Goal: Task Accomplishment & Management: Manage account settings

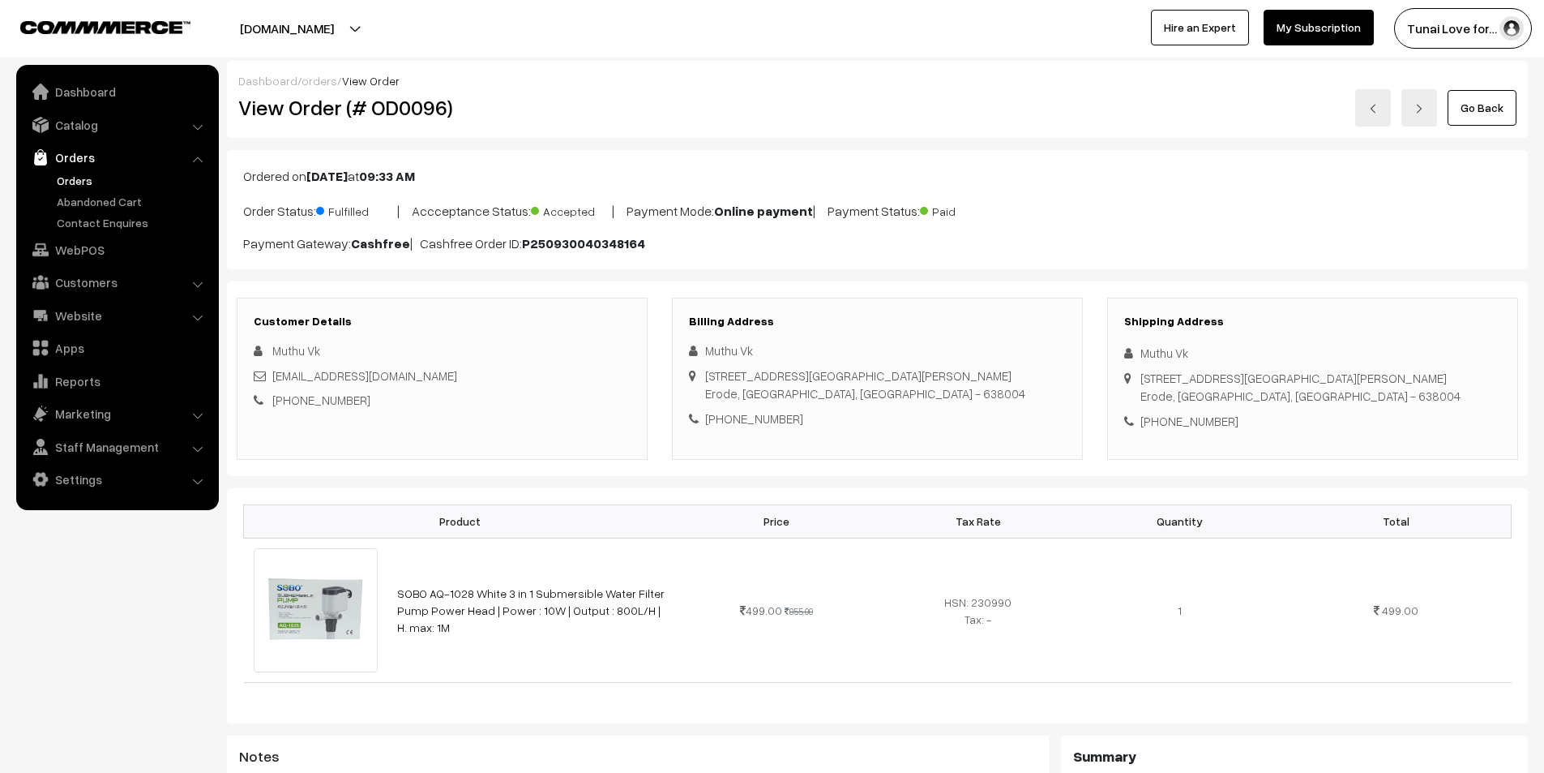
scroll to position [906, 0]
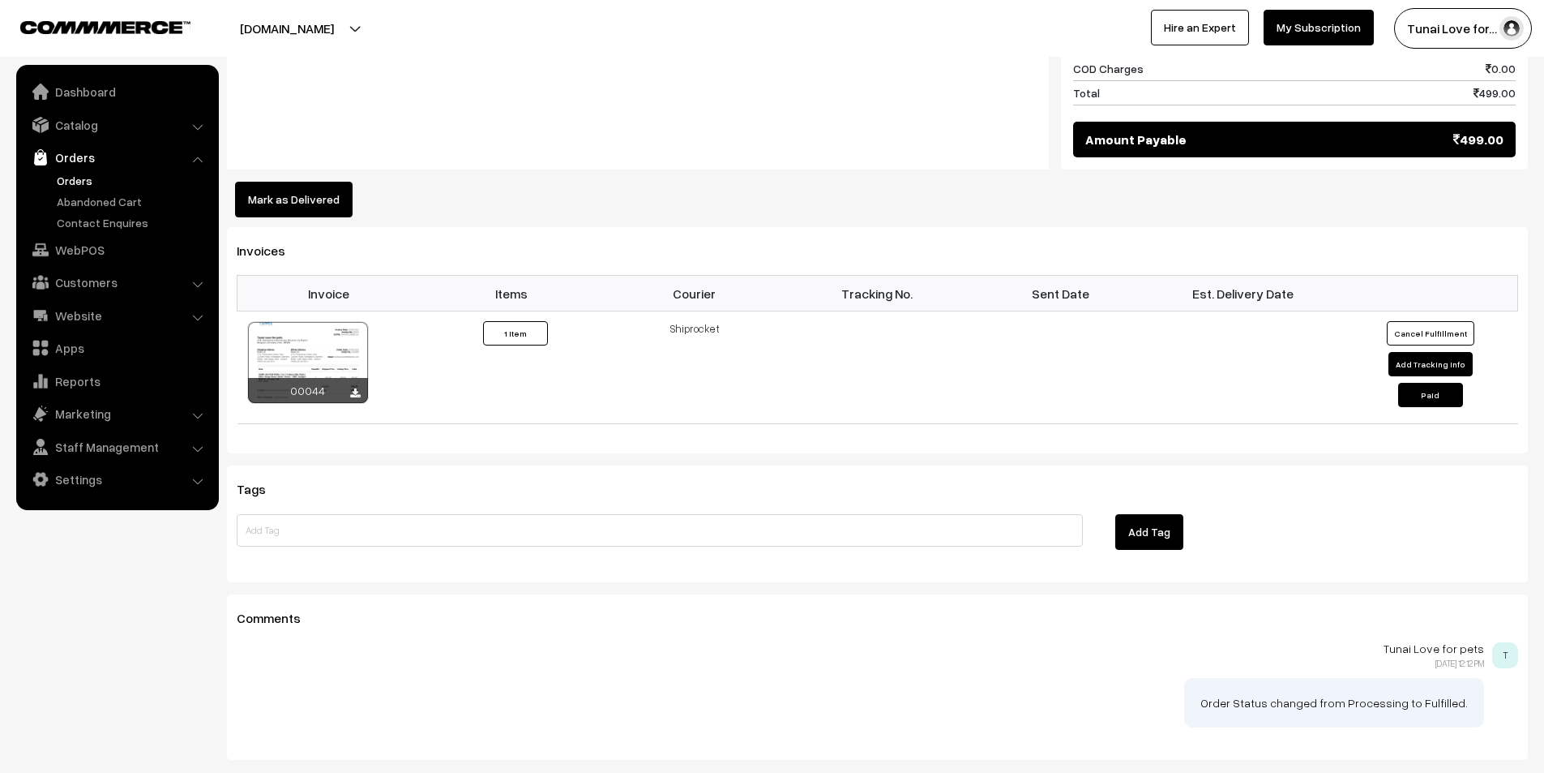
click at [84, 173] on link "Orders" at bounding box center [133, 180] width 161 height 17
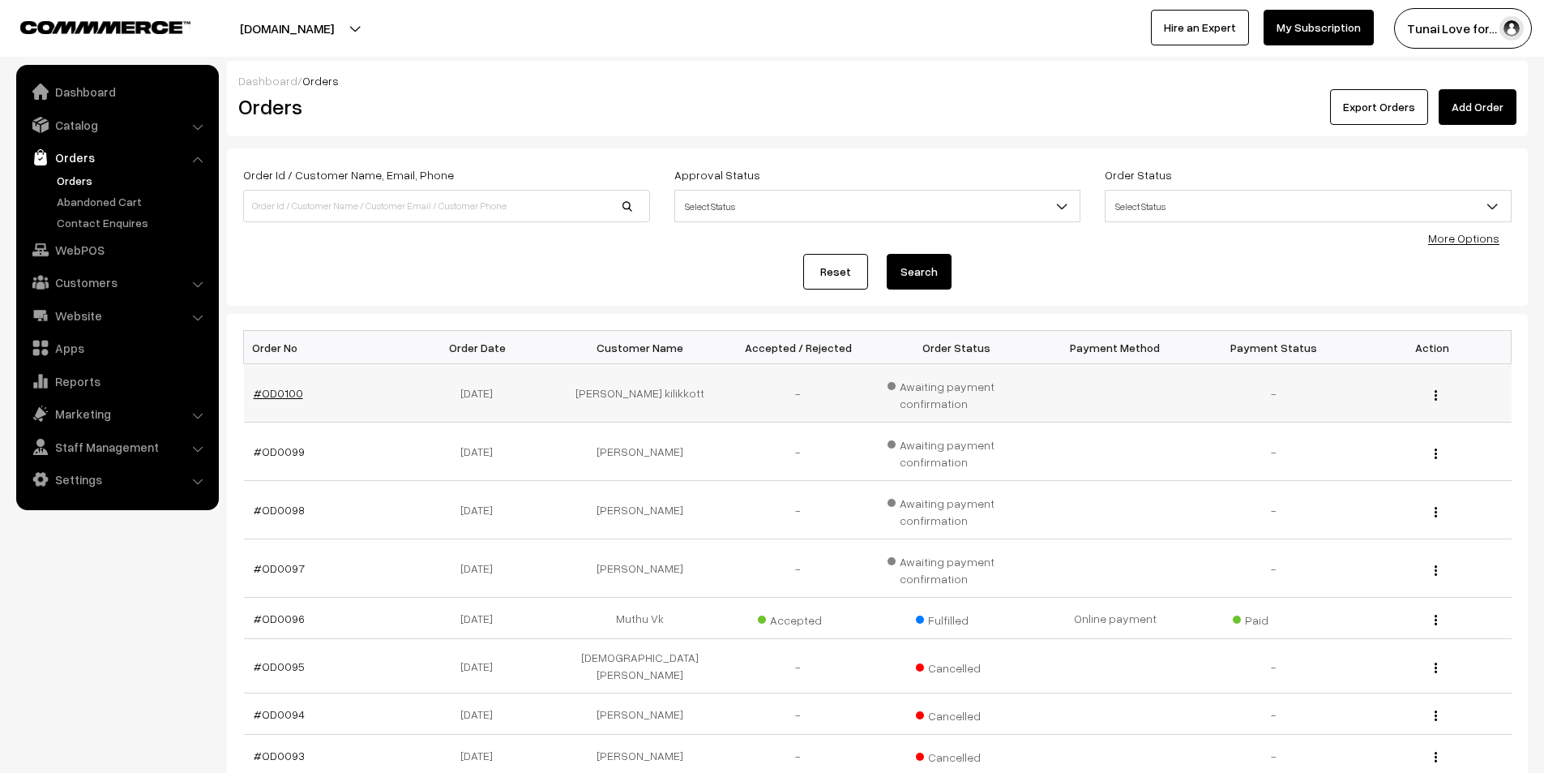
click at [278, 391] on link "#OD0100" at bounding box center [278, 393] width 49 height 14
click at [281, 454] on link "#OD0099" at bounding box center [279, 451] width 51 height 14
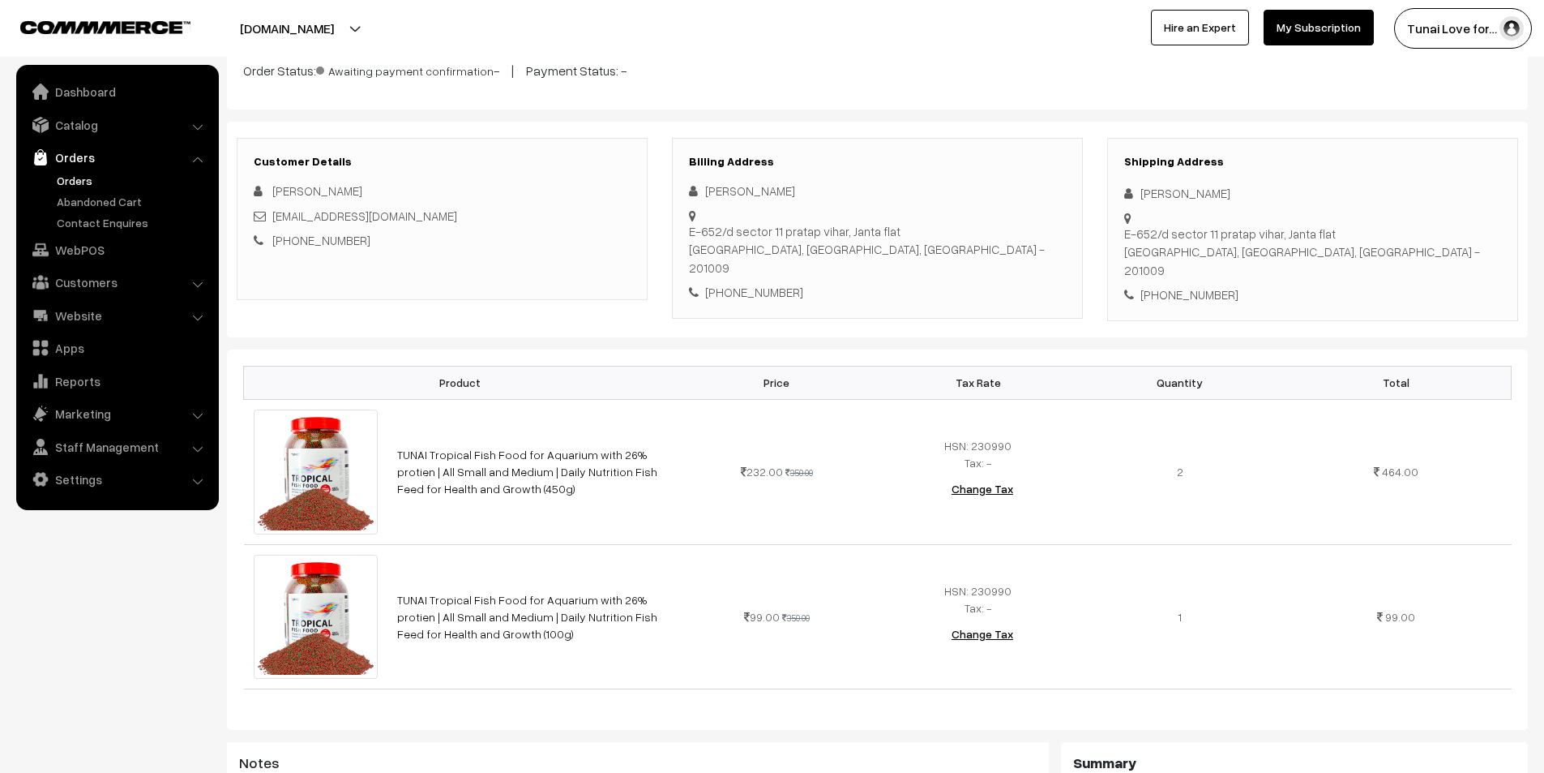
scroll to position [162, 0]
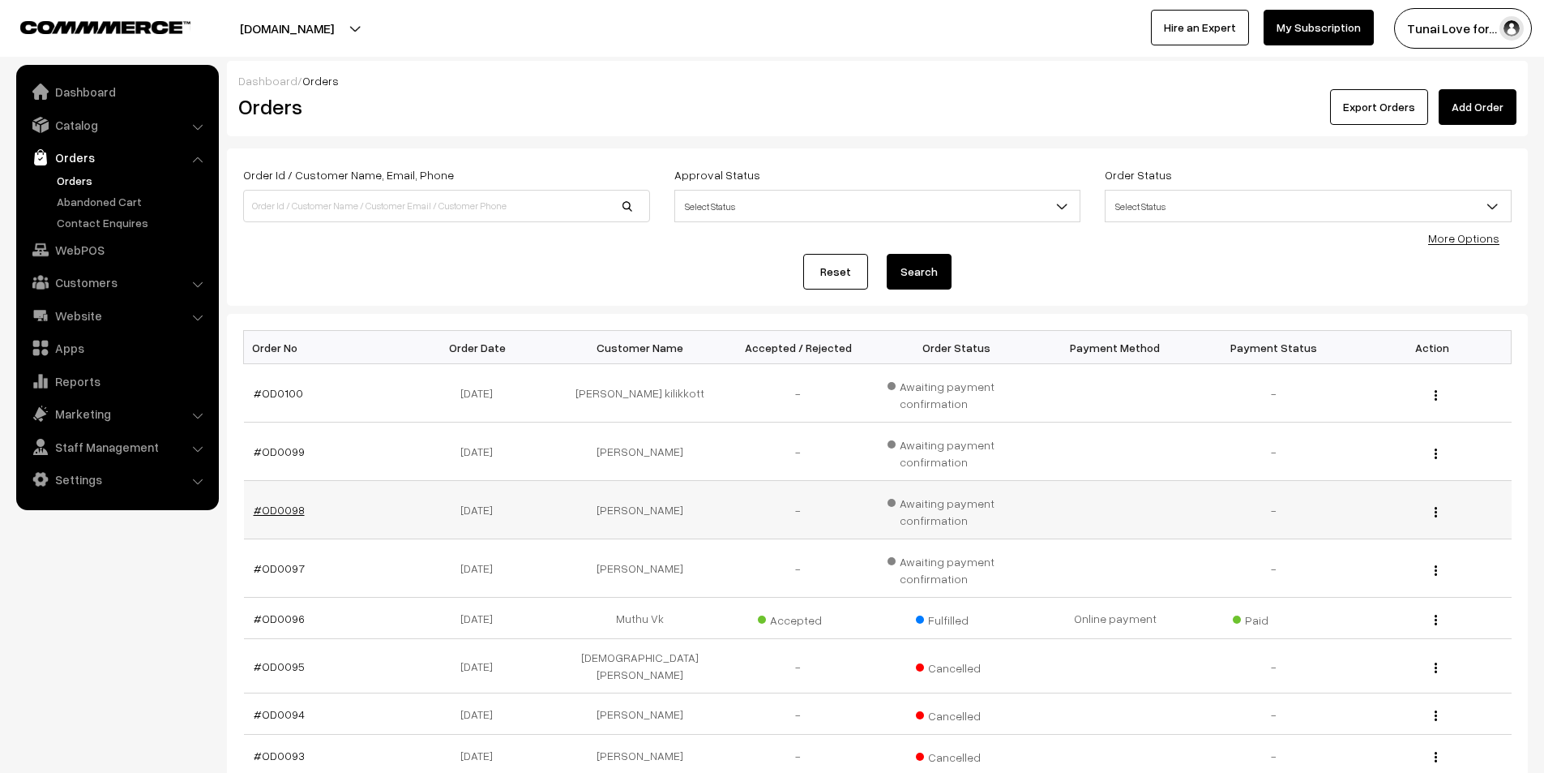
click at [287, 511] on link "#OD0098" at bounding box center [279, 510] width 51 height 14
click at [295, 452] on link "#OD0099" at bounding box center [279, 451] width 51 height 14
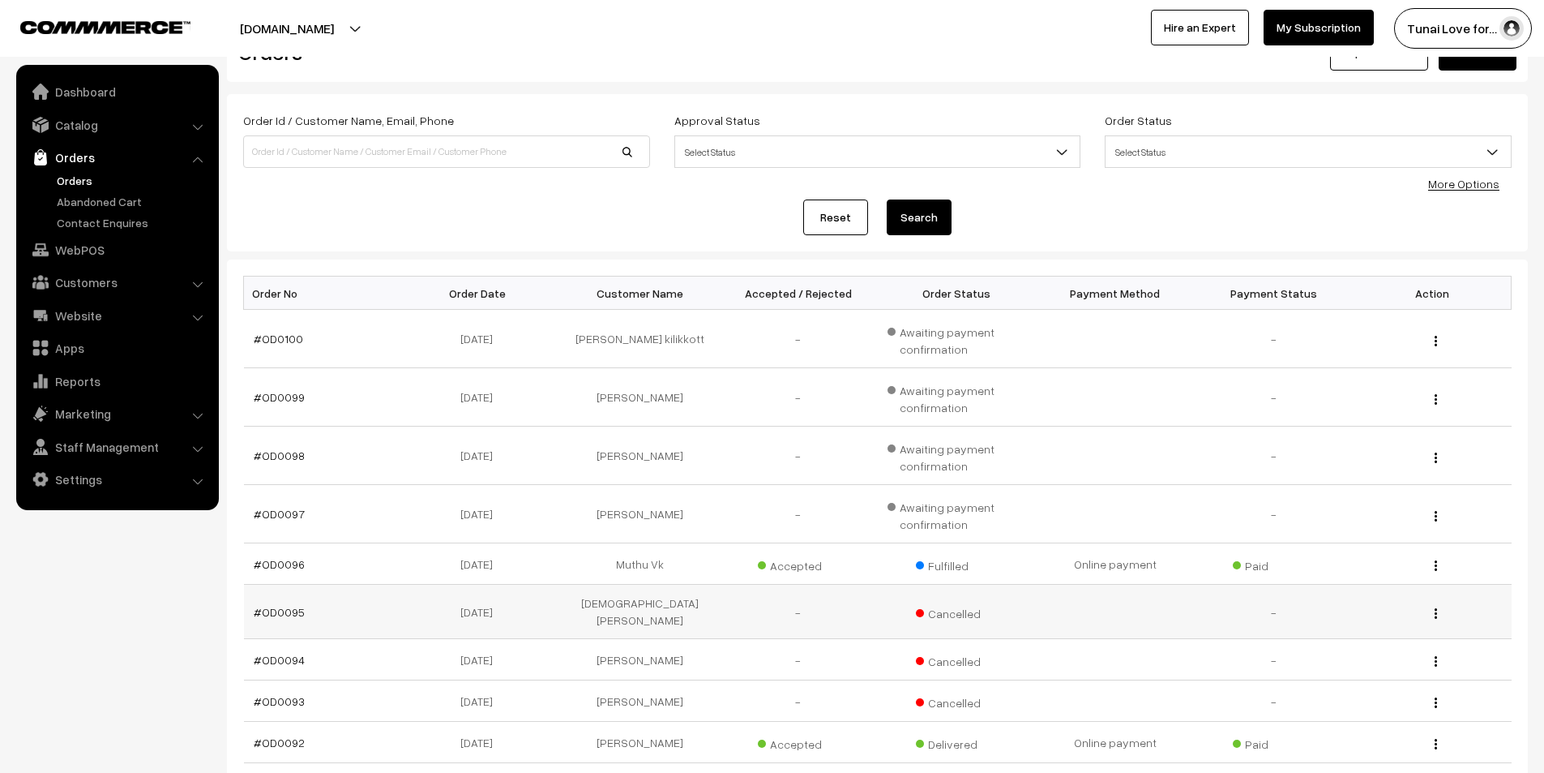
scroll to position [81, 0]
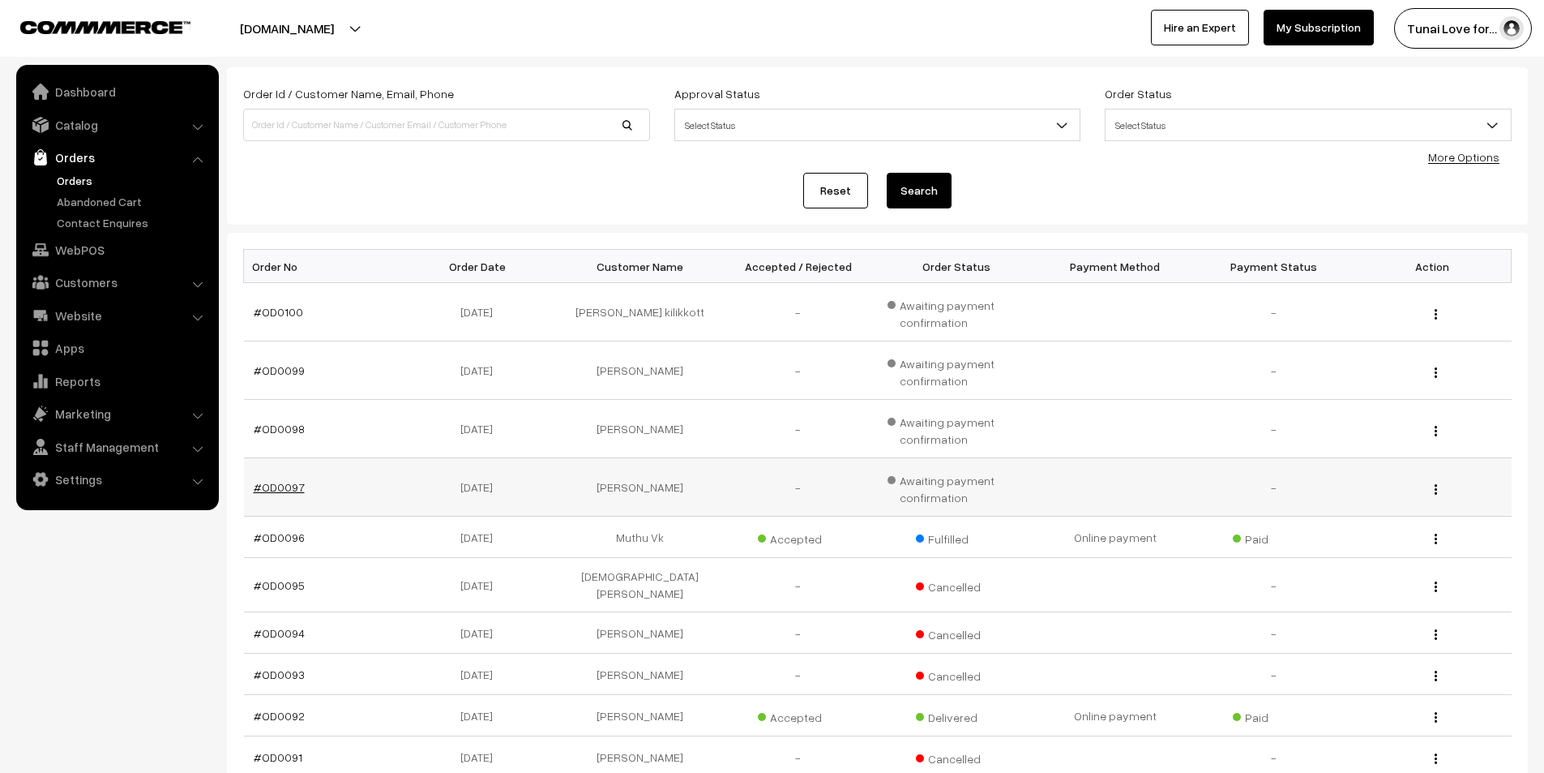
click at [283, 482] on link "#OD0097" at bounding box center [279, 487] width 51 height 14
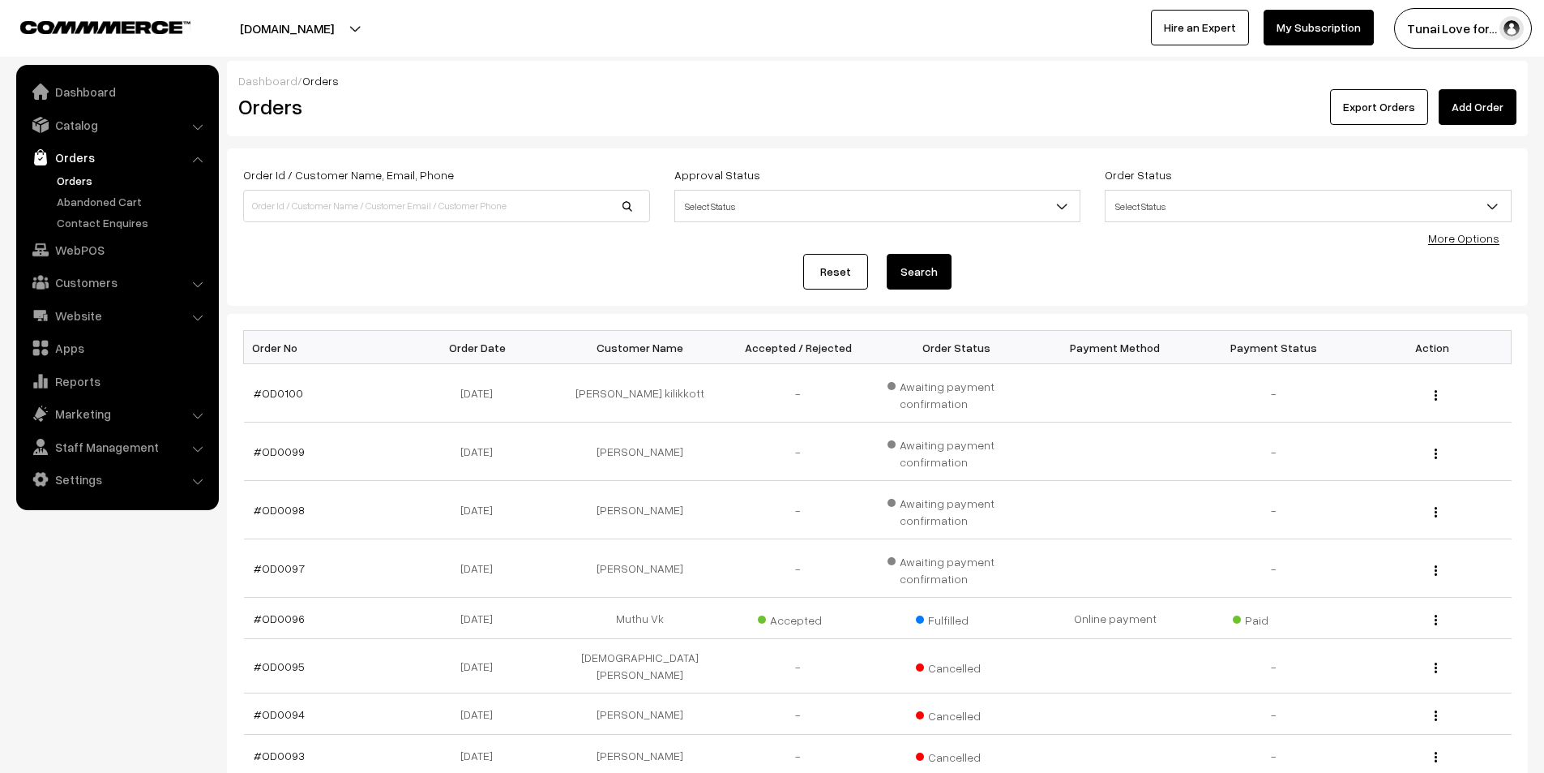
scroll to position [81, 0]
